Goal: Navigation & Orientation: Find specific page/section

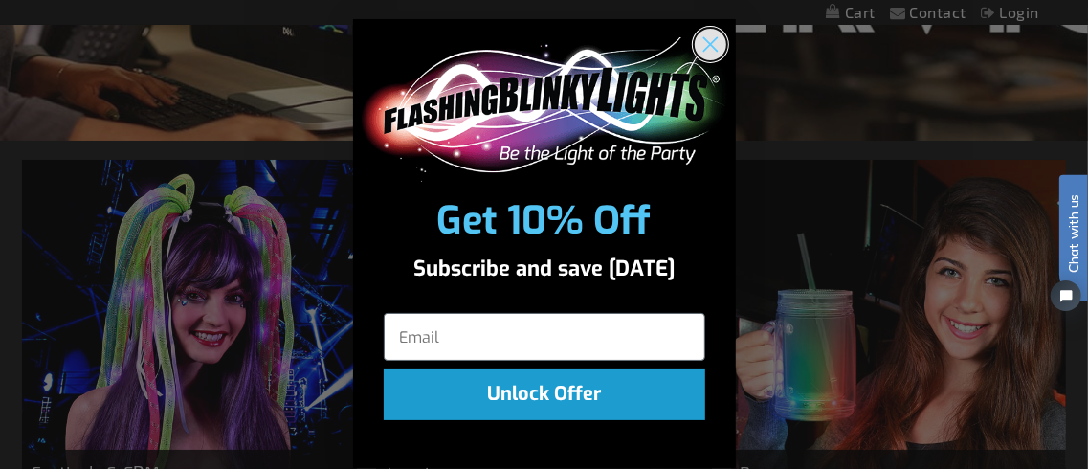
click at [704, 48] on circle "Close dialog" at bounding box center [710, 45] width 32 height 32
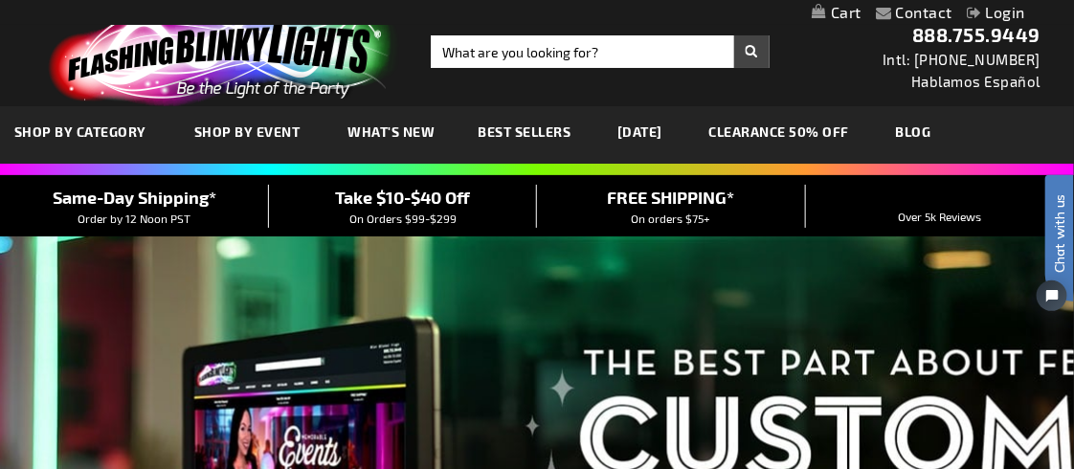
click at [633, 129] on link "[DATE]" at bounding box center [640, 132] width 74 height 64
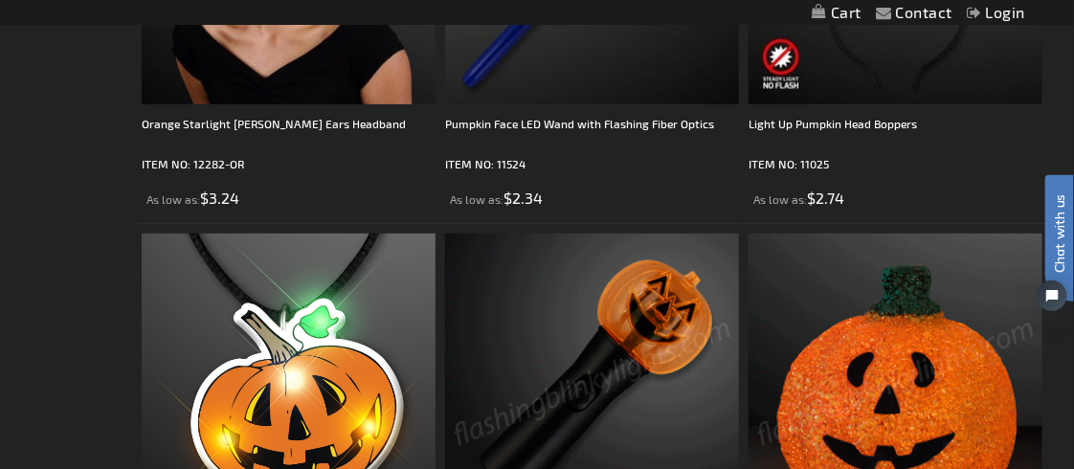
scroll to position [4562, 0]
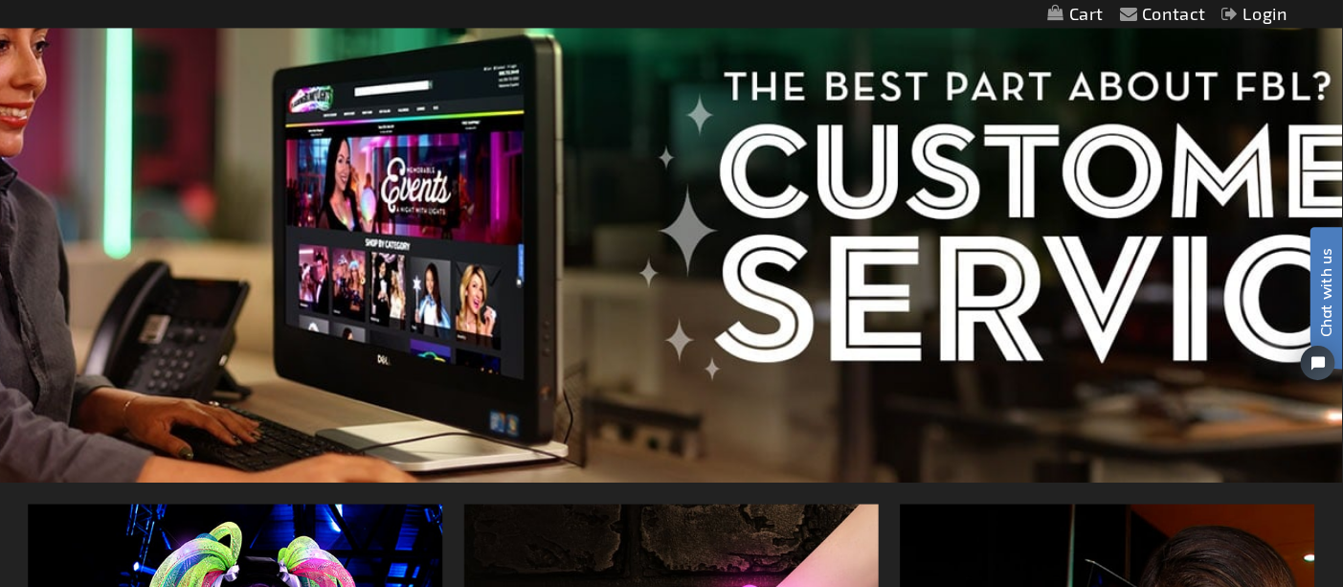
scroll to position [286, 0]
